Goal: Task Accomplishment & Management: Complete application form

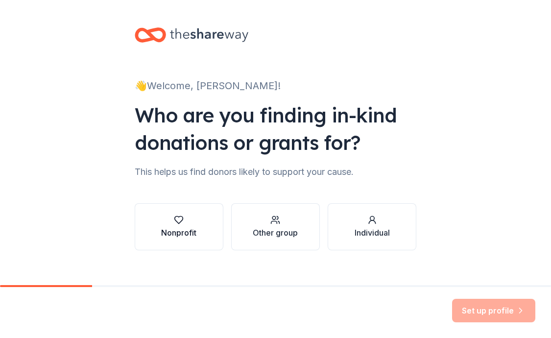
click at [171, 220] on div "button" at bounding box center [178, 220] width 35 height 10
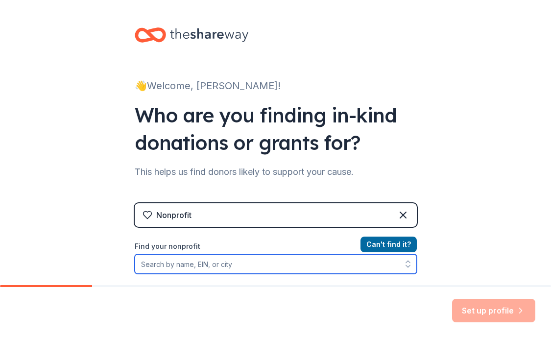
click at [213, 265] on input "Find your nonprofit" at bounding box center [276, 264] width 282 height 20
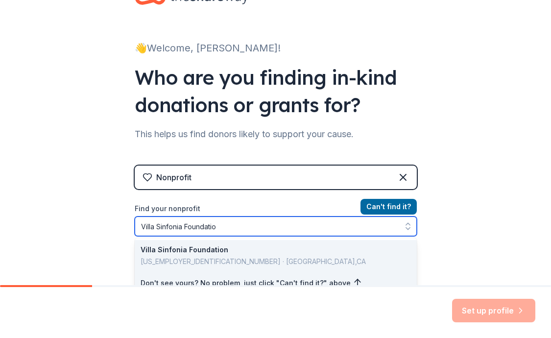
type input "Villa Sinfonia Foundation"
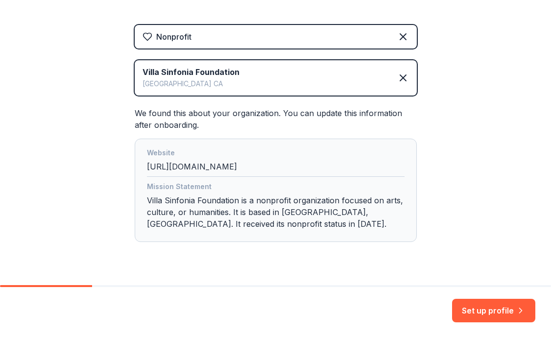
scroll to position [202, 0]
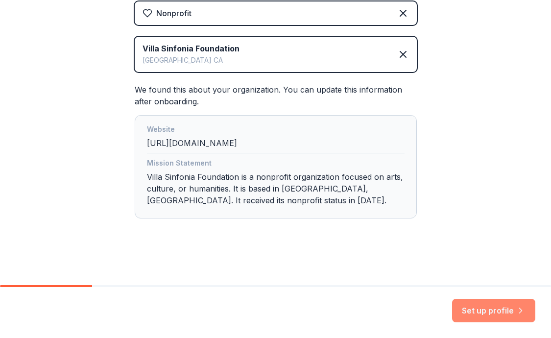
click at [504, 308] on button "Set up profile" at bounding box center [493, 311] width 83 height 24
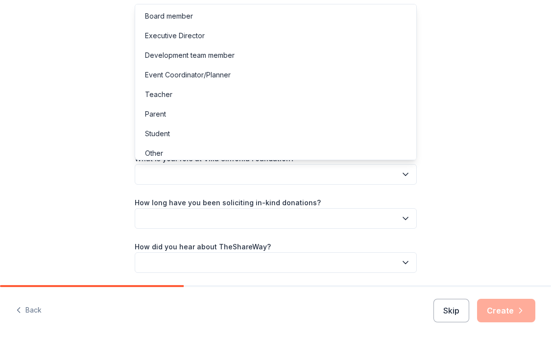
click at [309, 171] on button "button" at bounding box center [276, 174] width 282 height 21
click at [160, 17] on div "Board member" at bounding box center [169, 16] width 48 height 12
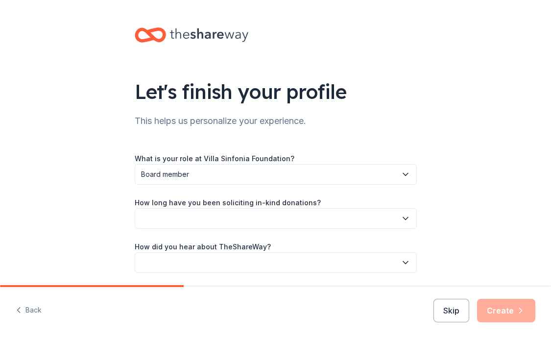
click at [226, 220] on button "button" at bounding box center [276, 218] width 282 height 21
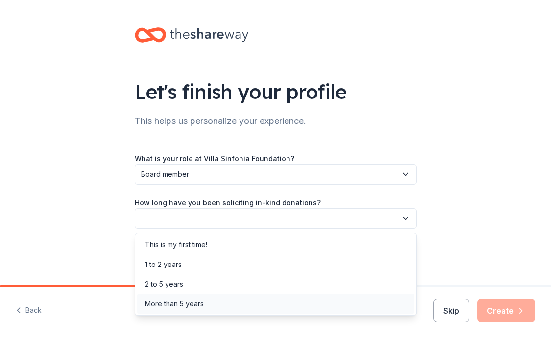
click at [181, 302] on div "More than 5 years" at bounding box center [174, 304] width 59 height 12
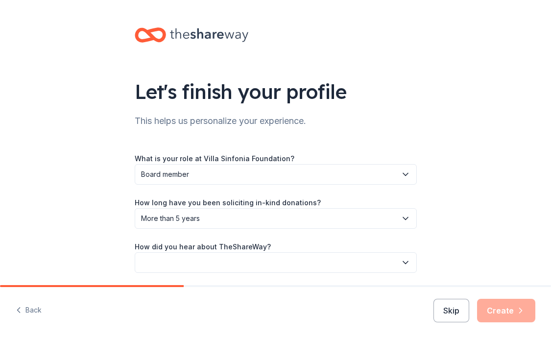
click at [181, 261] on button "button" at bounding box center [276, 262] width 282 height 21
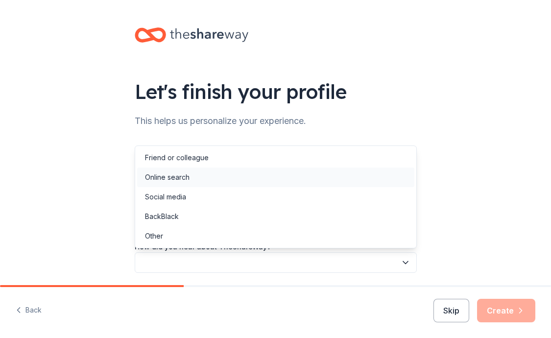
click at [165, 178] on div "Online search" at bounding box center [167, 178] width 45 height 12
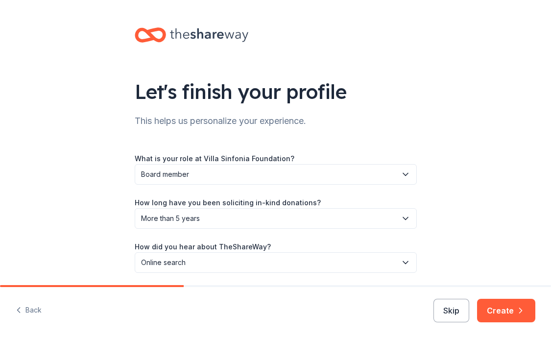
scroll to position [35, 0]
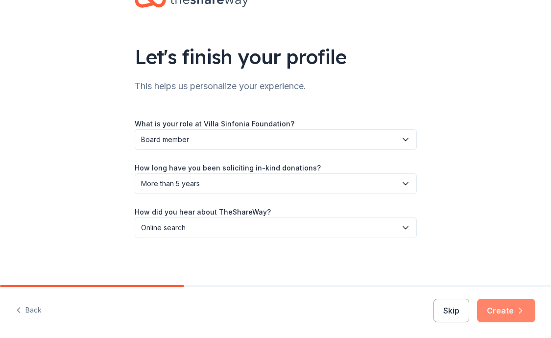
click at [514, 310] on button "Create" at bounding box center [506, 311] width 58 height 24
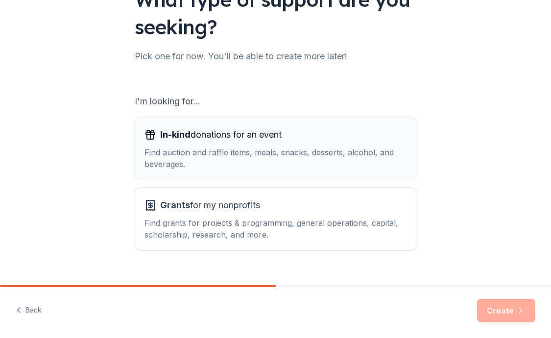
scroll to position [110, 0]
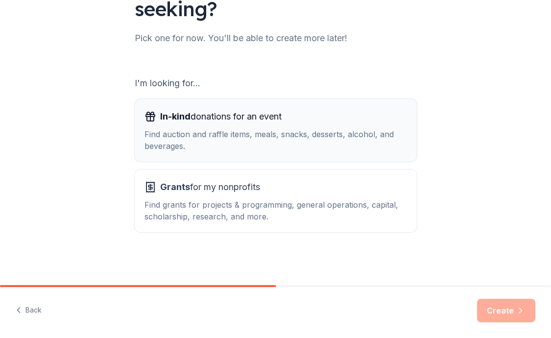
click at [240, 115] on span "In-kind donations for an event" at bounding box center [221, 117] width 122 height 16
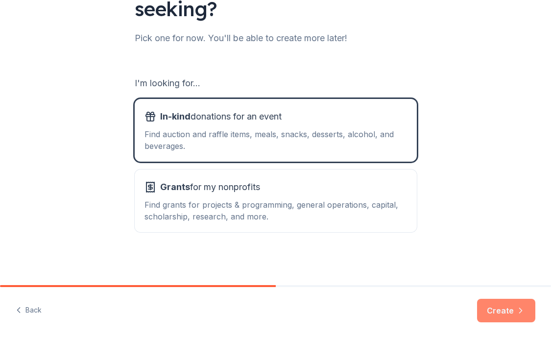
click at [512, 310] on button "Create" at bounding box center [506, 311] width 58 height 24
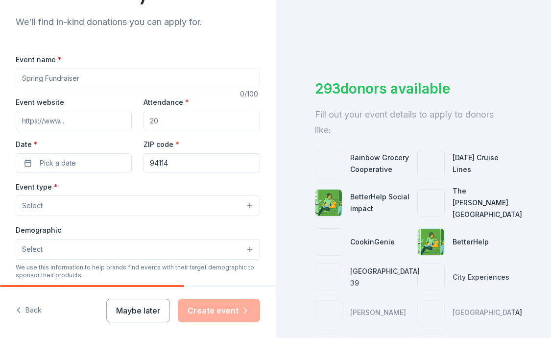
scroll to position [100, 0]
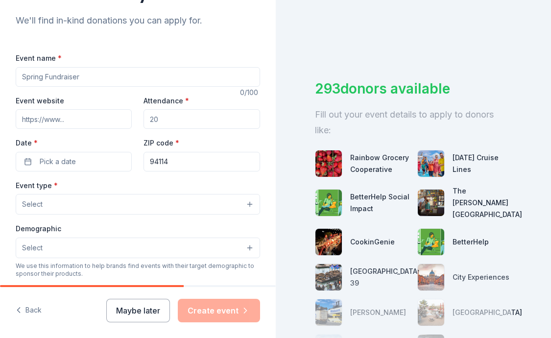
click at [82, 76] on input "Event name *" at bounding box center [138, 77] width 245 height 20
drag, startPoint x: 44, startPoint y: 79, endPoint x: 49, endPoint y: 81, distance: 5.3
click at [36, 79] on input "Event name *" at bounding box center [138, 77] width 245 height 20
click at [44, 74] on input "Event name *" at bounding box center [138, 77] width 245 height 20
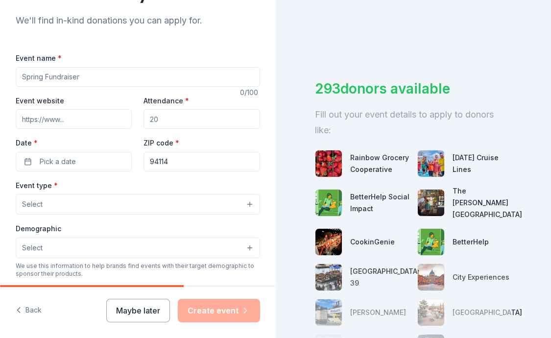
drag, startPoint x: 102, startPoint y: 75, endPoint x: 73, endPoint y: 74, distance: 29.4
click at [73, 74] on input "Event name *" at bounding box center [138, 77] width 245 height 20
type input "Holiday Concert & Silent Auction"
click at [93, 122] on input "Event website" at bounding box center [74, 119] width 116 height 20
type input "villasinfonia.org"
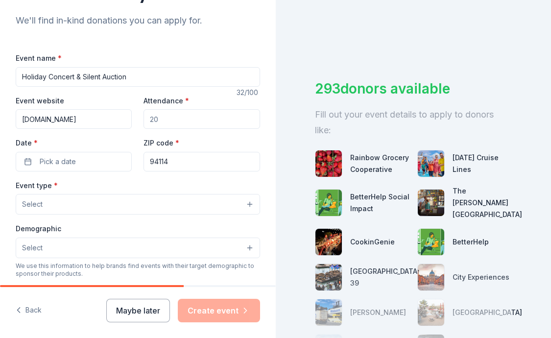
click at [169, 120] on input "Attendance *" at bounding box center [202, 119] width 116 height 20
type input "300"
click at [86, 161] on button "Pick a date" at bounding box center [74, 162] width 116 height 20
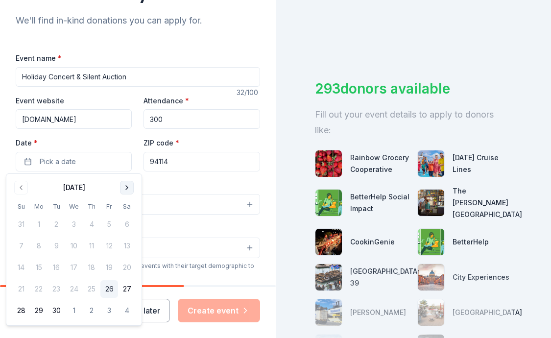
click at [127, 188] on button "Go to next month" at bounding box center [127, 188] width 14 height 14
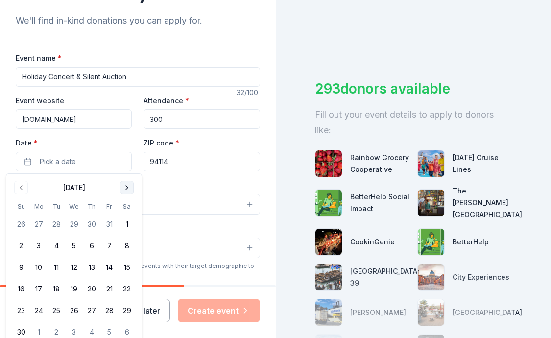
click at [127, 188] on button "Go to next month" at bounding box center [127, 188] width 14 height 14
click at [16, 242] on button "7" at bounding box center [21, 246] width 18 height 18
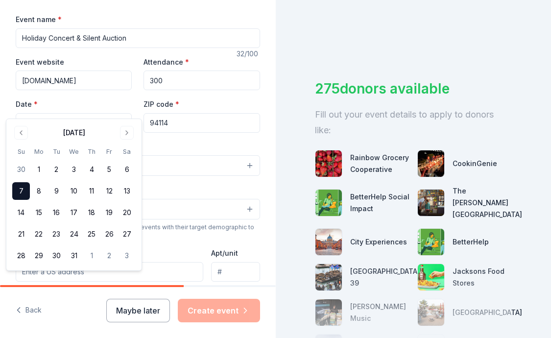
scroll to position [165, 0]
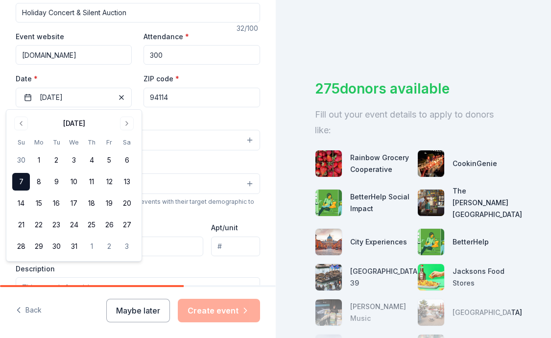
click at [228, 96] on input "94114" at bounding box center [202, 98] width 116 height 20
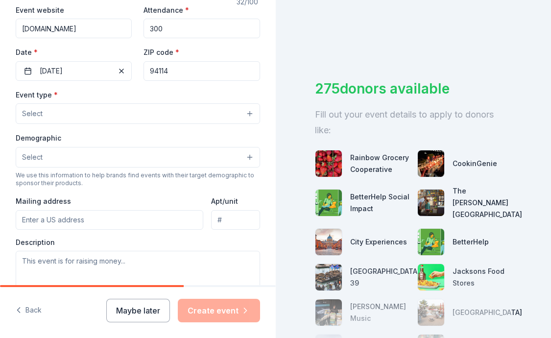
scroll to position [196, 0]
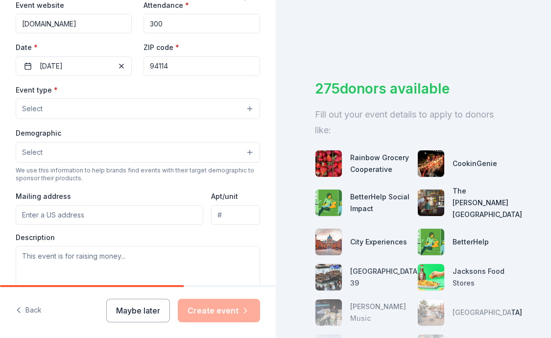
click at [173, 110] on button "Select" at bounding box center [138, 109] width 245 height 21
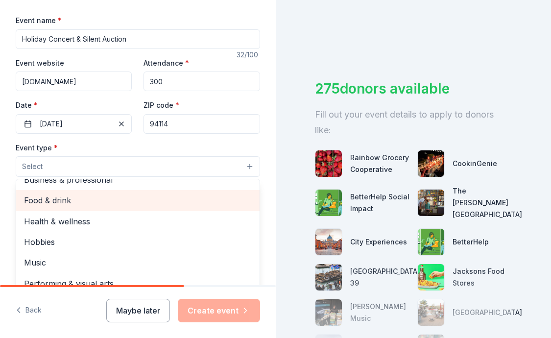
scroll to position [0, 0]
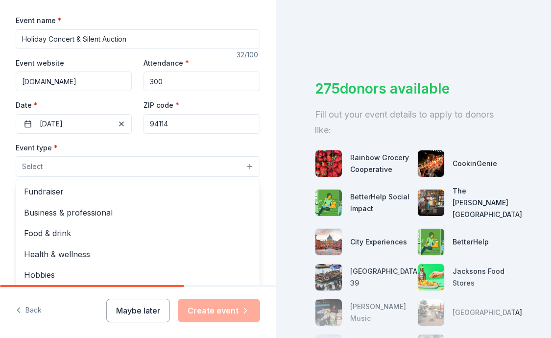
click at [82, 38] on div "Event name * Holiday Concert & Silent Auction 32 /100 Event website villasinfon…" at bounding box center [138, 240] width 245 height 453
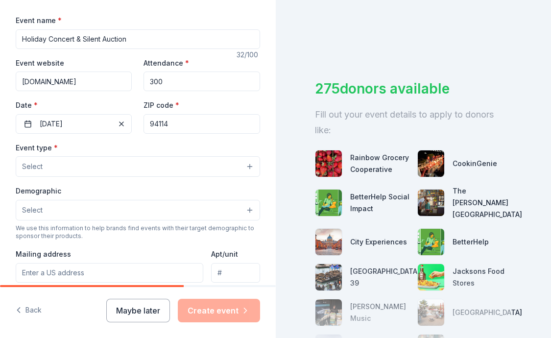
drag, startPoint x: 82, startPoint y: 38, endPoint x: -3, endPoint y: 35, distance: 85.3
click at [0, 35] on html "Tell us about your event. We'll find in-kind donations you can apply for. Event…" at bounding box center [275, 169] width 551 height 338
click at [173, 40] on input "Holiday Concert & Silent Auction" at bounding box center [138, 39] width 245 height 20
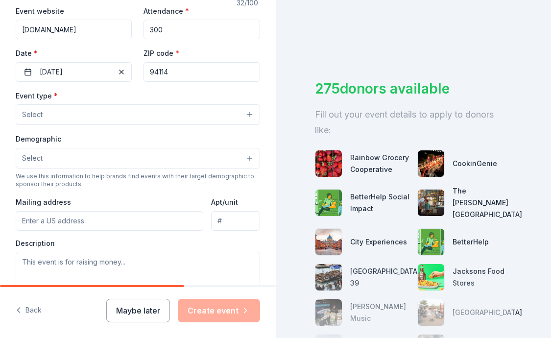
scroll to position [222, 0]
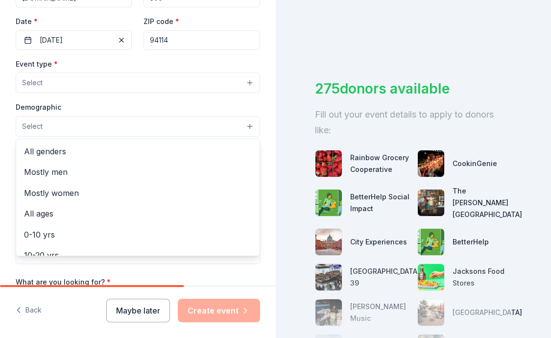
click at [81, 124] on button "Select" at bounding box center [138, 126] width 245 height 21
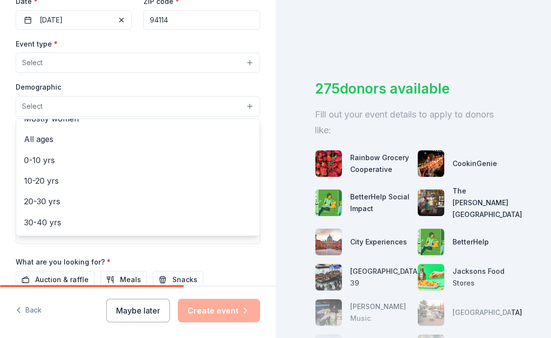
scroll to position [53, 0]
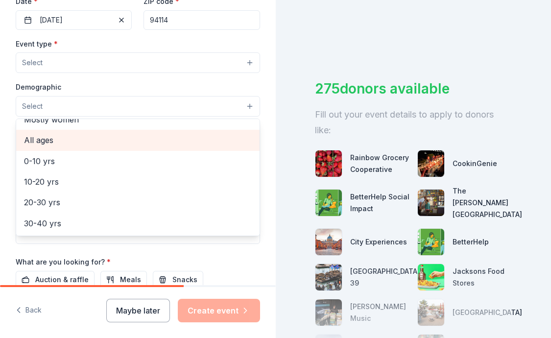
click at [43, 137] on span "All ages" at bounding box center [138, 140] width 228 height 13
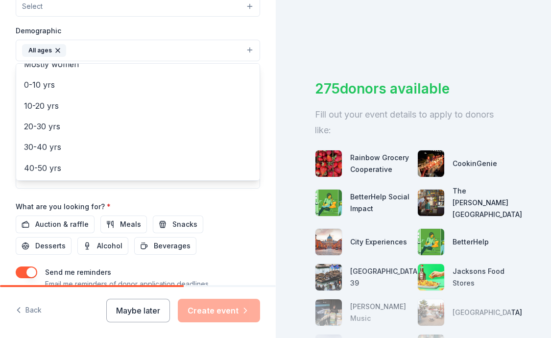
scroll to position [310, 0]
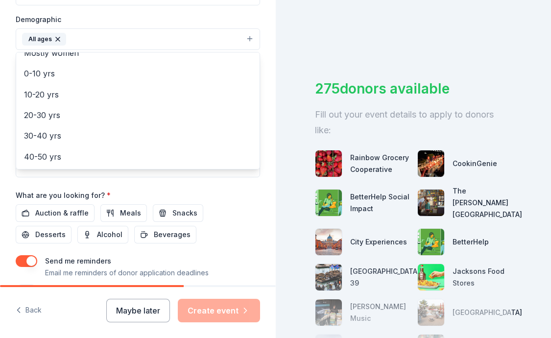
click at [209, 188] on div "Event name * Holiday Concert & Silent Auction 32 /100 Event website villasinfon…" at bounding box center [138, 70] width 245 height 454
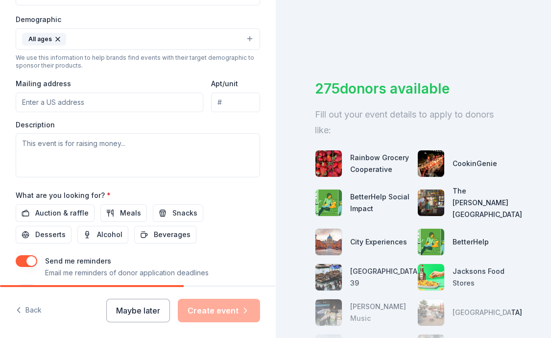
click at [34, 103] on input "Mailing address" at bounding box center [110, 103] width 188 height 20
type input "32 Mountain Spring Avenue, San Francisco, CA, 94114"
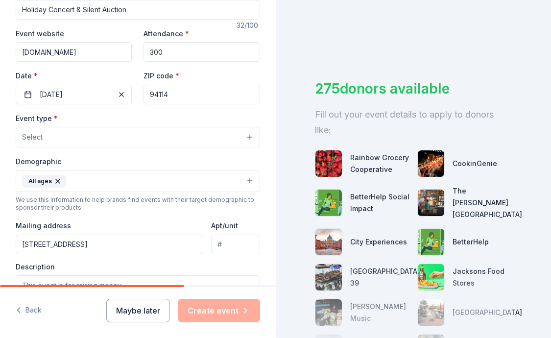
scroll to position [161, 0]
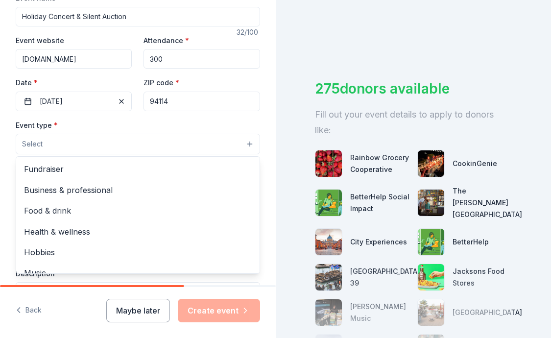
click at [73, 138] on button "Select" at bounding box center [138, 144] width 245 height 21
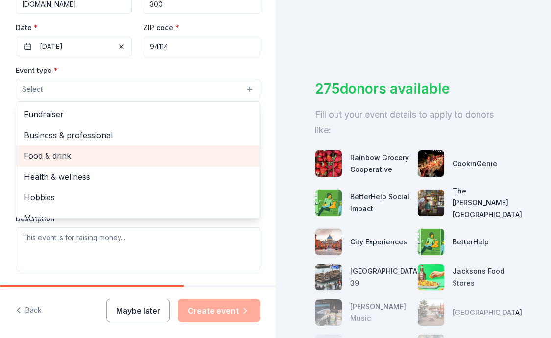
scroll to position [33, 0]
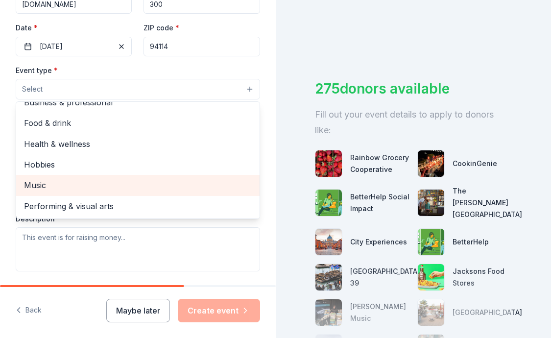
click at [36, 183] on span "Music" at bounding box center [138, 185] width 228 height 13
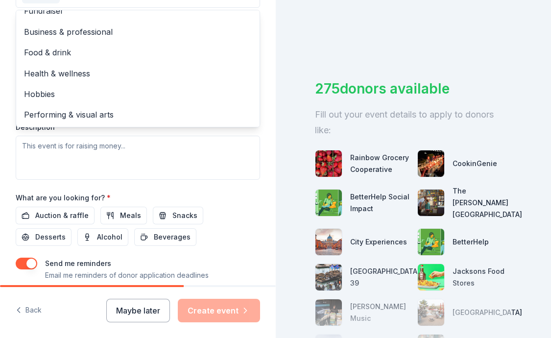
scroll to position [309, 0]
click at [143, 143] on div "Event type * Music Fundraiser Business & professional Food & drink Health & wel…" at bounding box center [138, 75] width 245 height 208
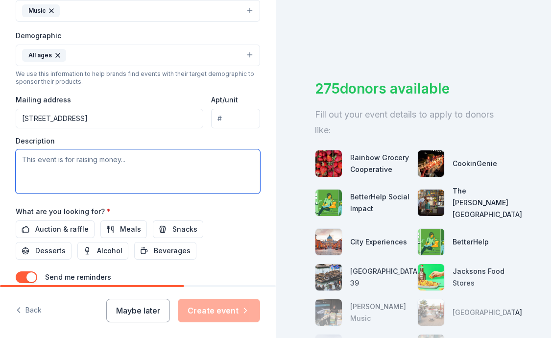
click at [135, 155] on textarea at bounding box center [138, 172] width 245 height 44
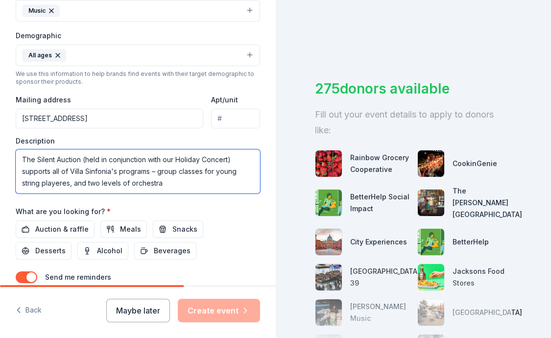
click at [130, 184] on textarea "The Silent Auction (held in conjunction with our Holiday Concert) supports all …" at bounding box center [138, 172] width 245 height 44
click at [66, 185] on textarea "The Silent Auction (held in conjunction with our Holiday Concert) supports all …" at bounding box center [138, 172] width 245 height 44
click at [62, 185] on textarea "The Silent Auction (held in conjunction with our Holiday Concert) supports all …" at bounding box center [138, 172] width 245 height 44
click at [192, 183] on textarea "The Silent Auction (held in conjunction with our Holiday Concert) supports all …" at bounding box center [138, 172] width 245 height 44
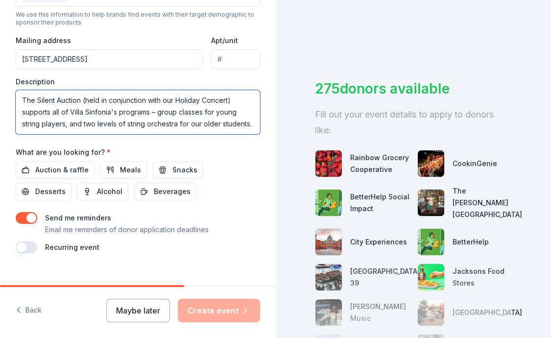
scroll to position [369, 0]
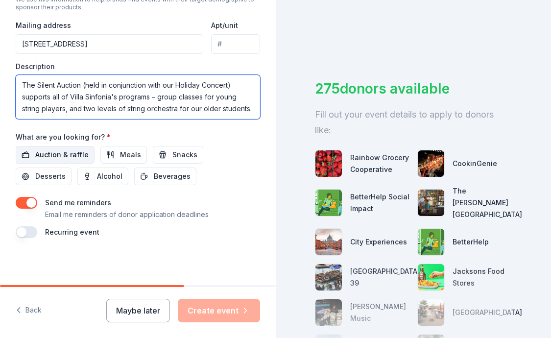
type textarea "The Silent Auction (held in conjunction with our Holiday Concert) supports all …"
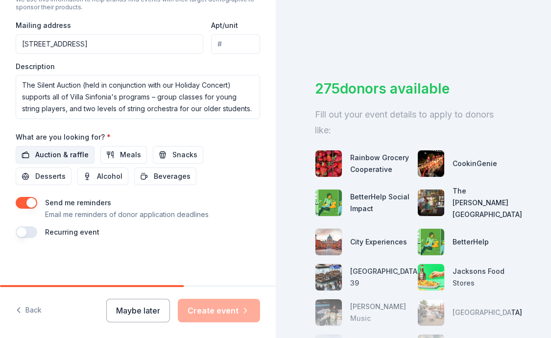
click at [52, 150] on span "Auction & raffle" at bounding box center [61, 155] width 53 height 12
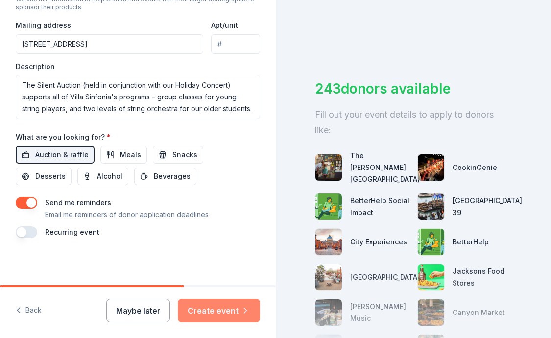
click at [209, 311] on button "Create event" at bounding box center [219, 311] width 82 height 24
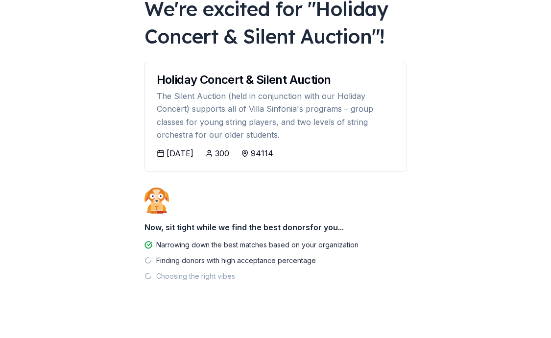
scroll to position [76, 0]
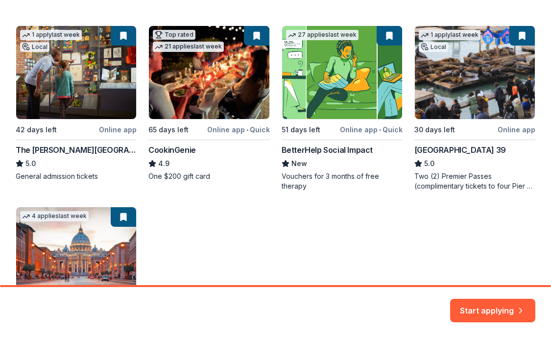
scroll to position [168, 0]
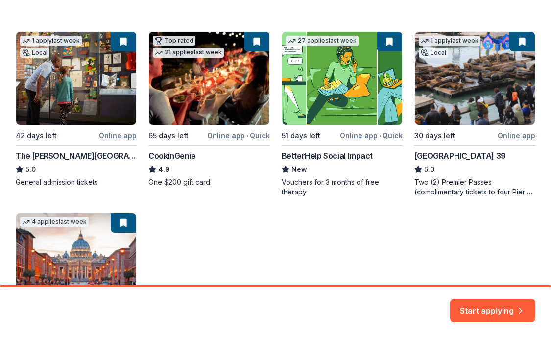
click at [458, 155] on div "1 apply last week Local 42 days left Online app The Walt Disney Museum 5.0 Gene…" at bounding box center [276, 199] width 520 height 337
click at [476, 93] on div "1 apply last week Local 42 days left Online app The Walt Disney Museum 5.0 Gene…" at bounding box center [276, 199] width 520 height 337
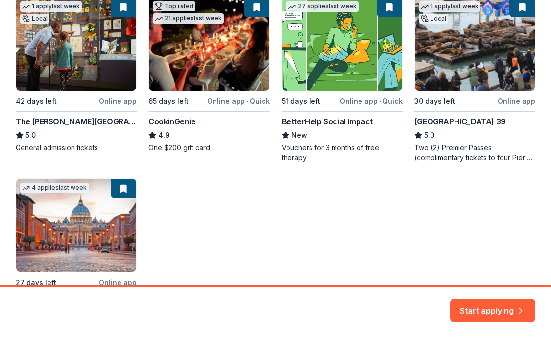
scroll to position [211, 0]
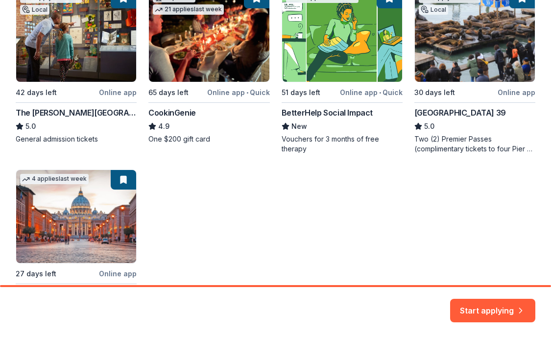
click at [448, 109] on div "1 apply last week Local 42 days left Online app The Walt Disney Museum 5.0 Gene…" at bounding box center [276, 156] width 520 height 337
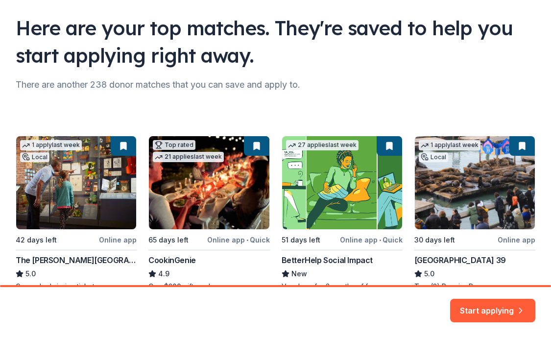
scroll to position [0, 0]
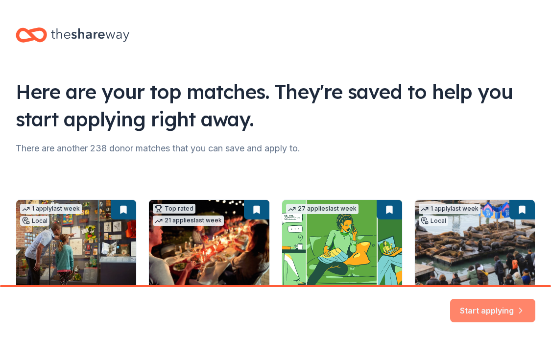
click at [511, 302] on button "Start applying" at bounding box center [492, 305] width 85 height 24
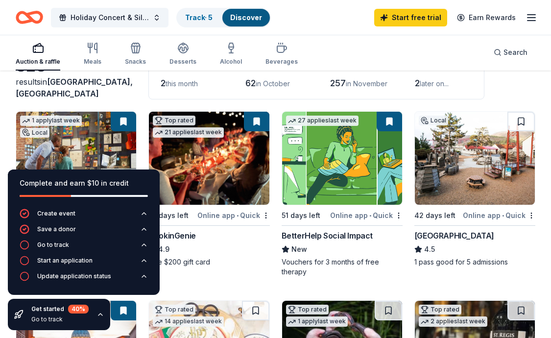
scroll to position [69, 0]
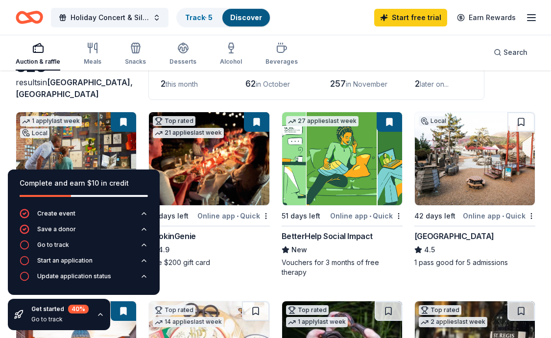
drag, startPoint x: 146, startPoint y: 174, endPoint x: 59, endPoint y: 174, distance: 87.3
click at [59, 174] on div "Complete and earn $10 in credit" at bounding box center [84, 189] width 152 height 39
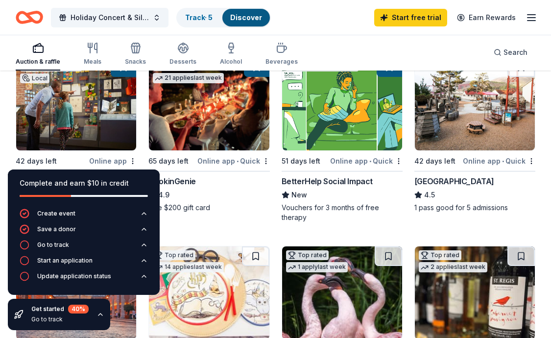
scroll to position [119, 0]
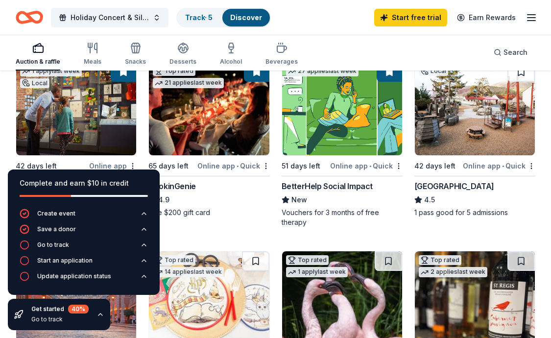
click at [225, 102] on img at bounding box center [209, 108] width 120 height 93
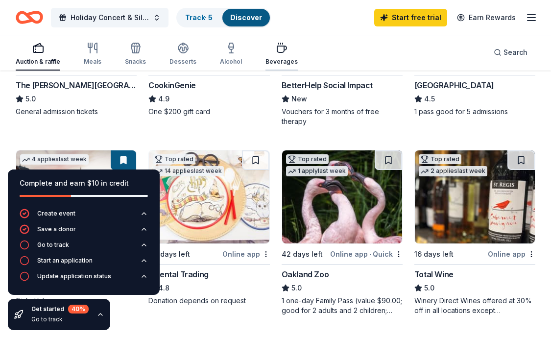
scroll to position [219, 0]
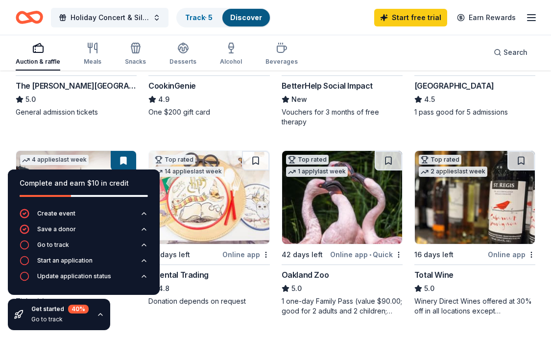
click at [471, 179] on img at bounding box center [475, 197] width 120 height 93
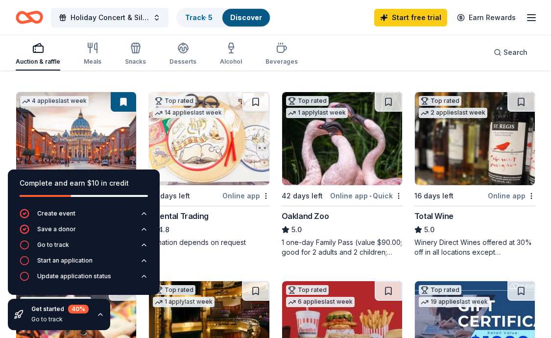
scroll to position [271, 0]
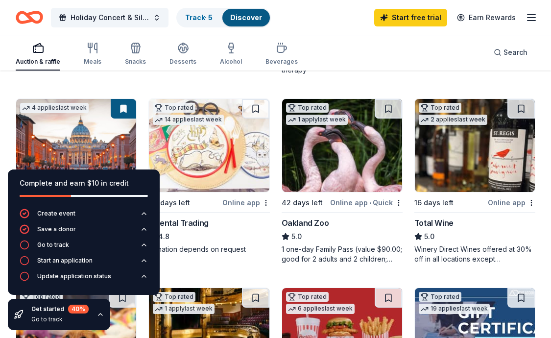
click at [345, 145] on img at bounding box center [342, 145] width 120 height 93
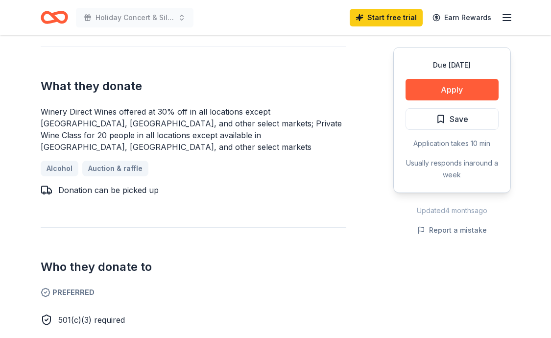
scroll to position [397, 0]
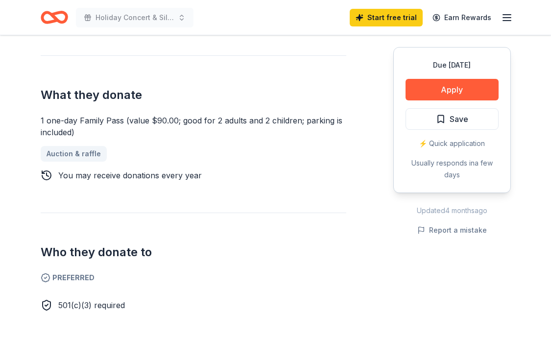
scroll to position [369, 0]
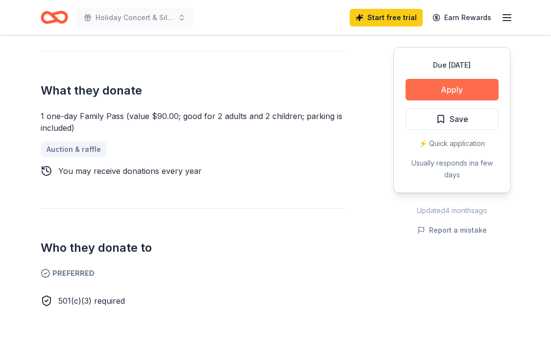
click at [457, 85] on button "Apply" at bounding box center [452, 90] width 93 height 22
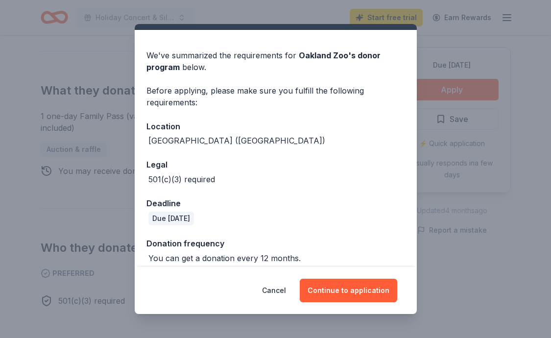
scroll to position [30, 0]
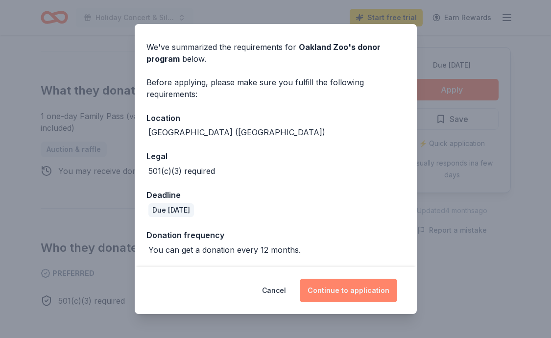
click at [343, 292] on button "Continue to application" at bounding box center [349, 291] width 98 height 24
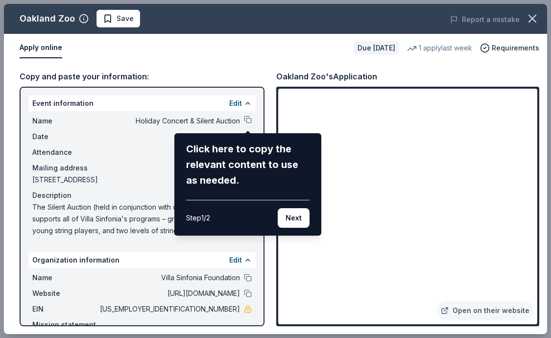
click at [238, 103] on div "Oakland Zoo Save Report a mistake Apply online Due in 42 days 1 apply last week…" at bounding box center [276, 169] width 544 height 330
click at [239, 102] on div "Oakland Zoo Save Report a mistake Apply online Due in 42 days 1 apply last week…" at bounding box center [276, 169] width 544 height 330
click at [163, 301] on div "Oakland Zoo Save Report a mistake Apply online Due in 42 days 1 apply last week…" at bounding box center [276, 169] width 544 height 330
